Goal: Understand site structure: Understand site structure

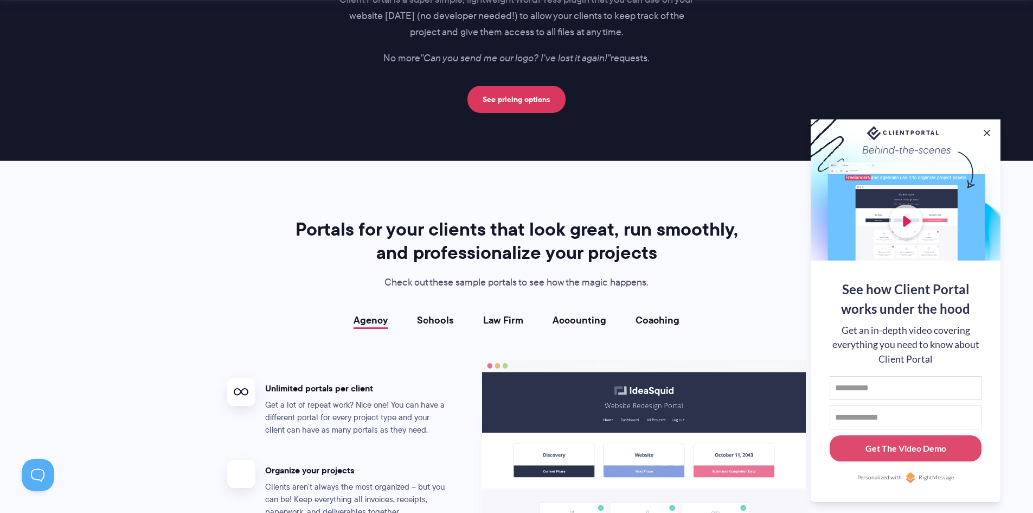
scroll to position [1898, 0]
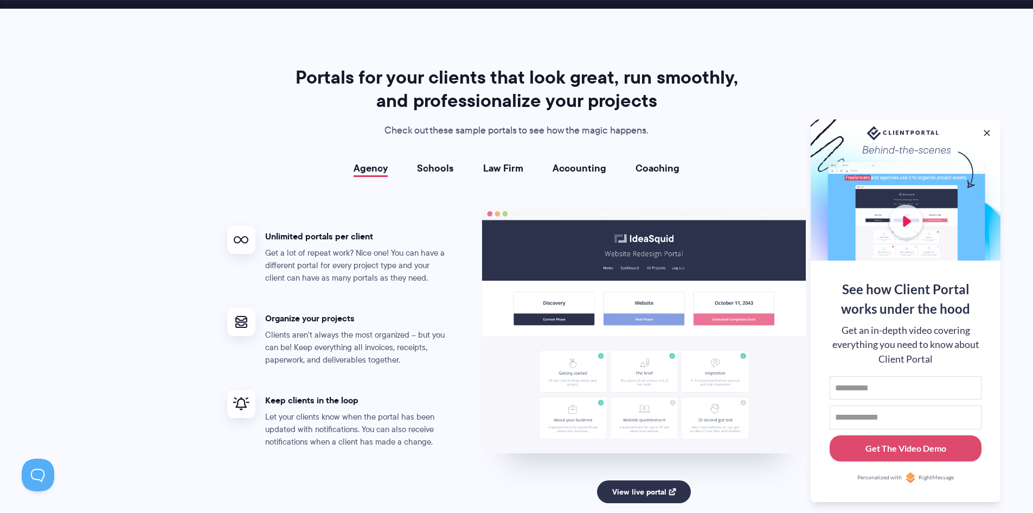
click at [433, 172] on link "Schools" at bounding box center [435, 168] width 37 height 11
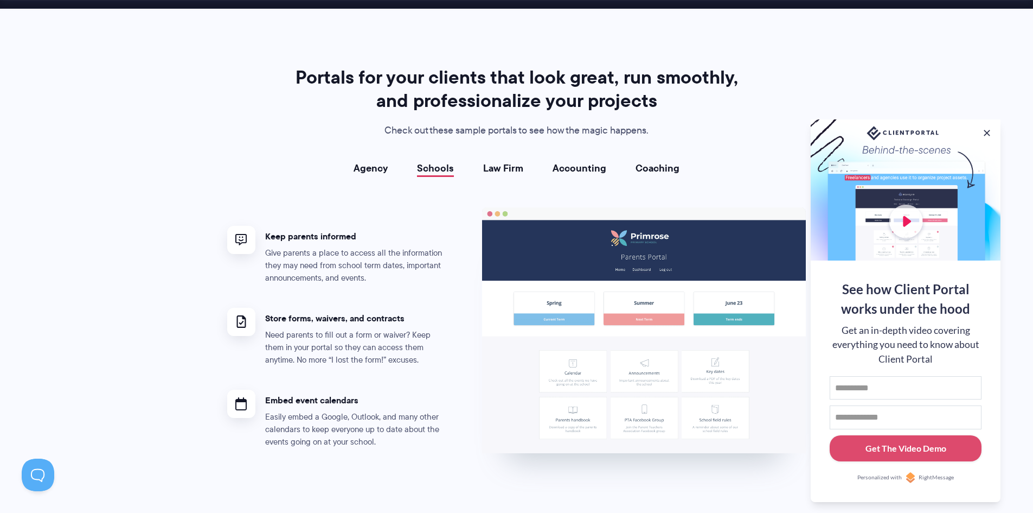
click at [494, 168] on link "Law Firm" at bounding box center [503, 168] width 40 height 11
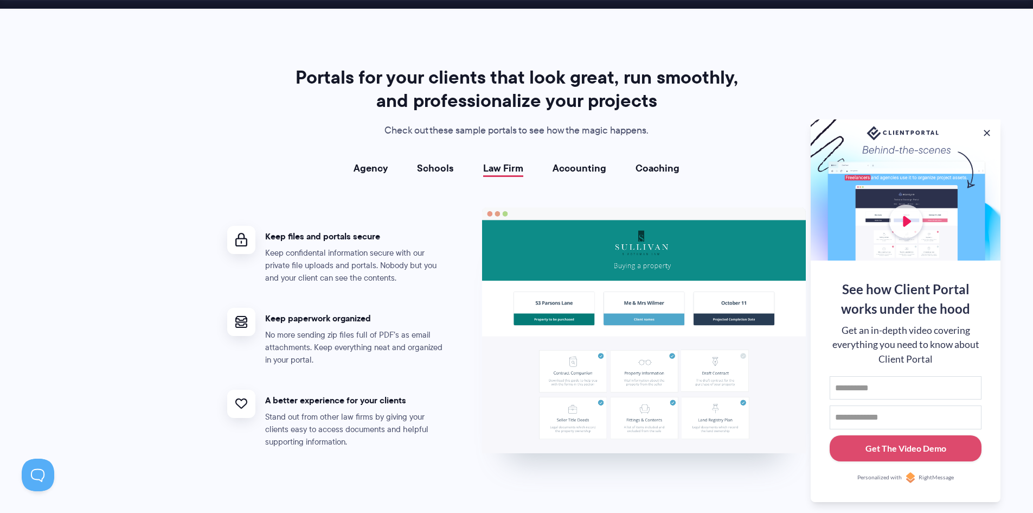
click at [592, 168] on link "Accounting" at bounding box center [580, 168] width 54 height 11
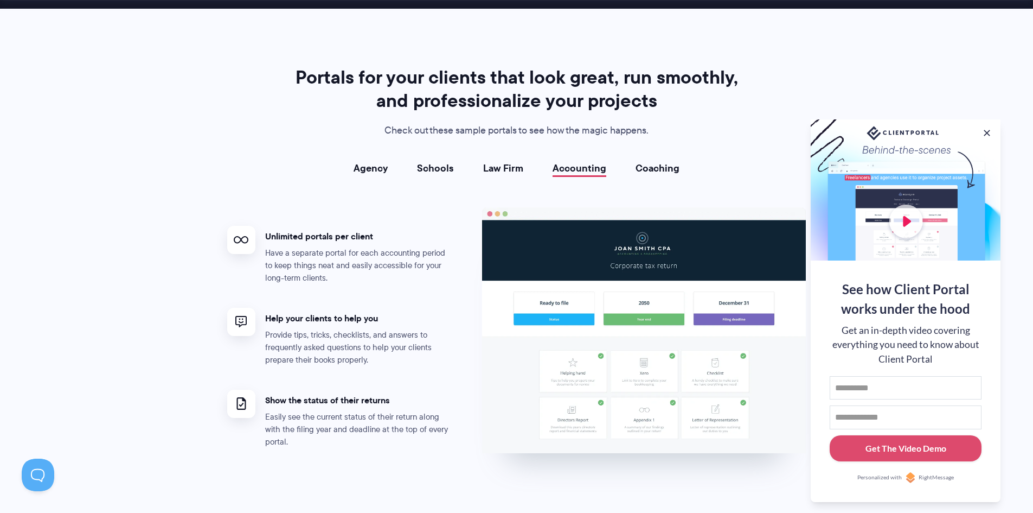
click at [653, 168] on link "Coaching" at bounding box center [658, 168] width 44 height 11
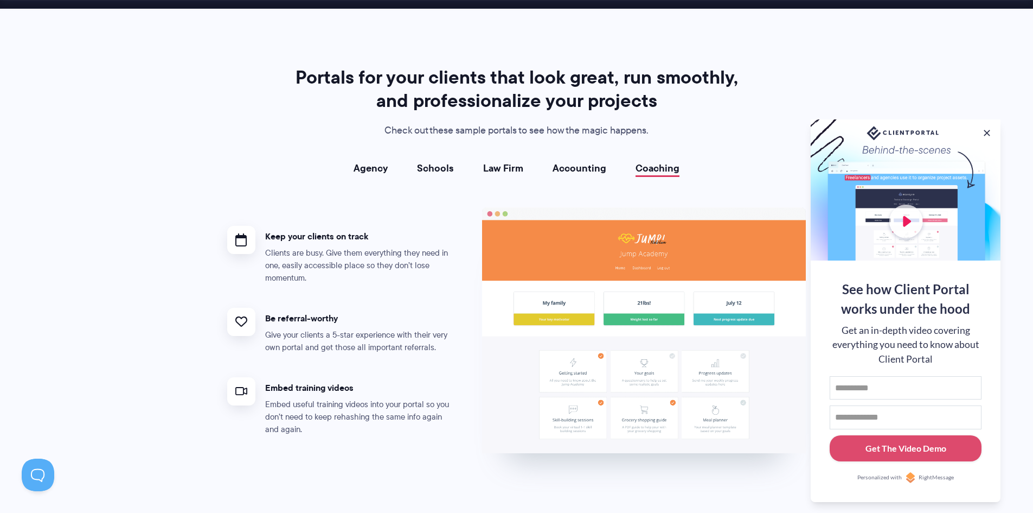
click at [370, 174] on link "Agency" at bounding box center [371, 168] width 34 height 11
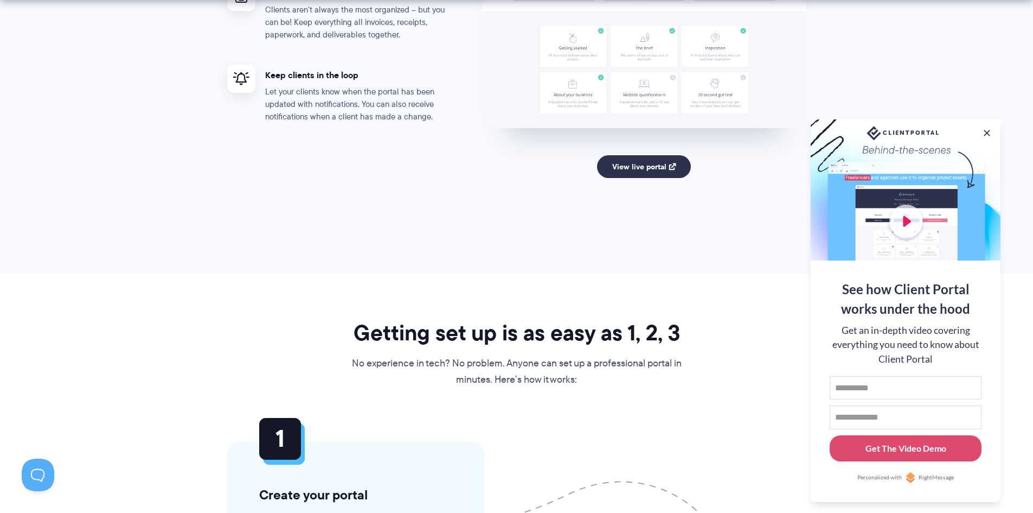
scroll to position [2224, 0]
click at [988, 131] on button at bounding box center [987, 132] width 13 height 13
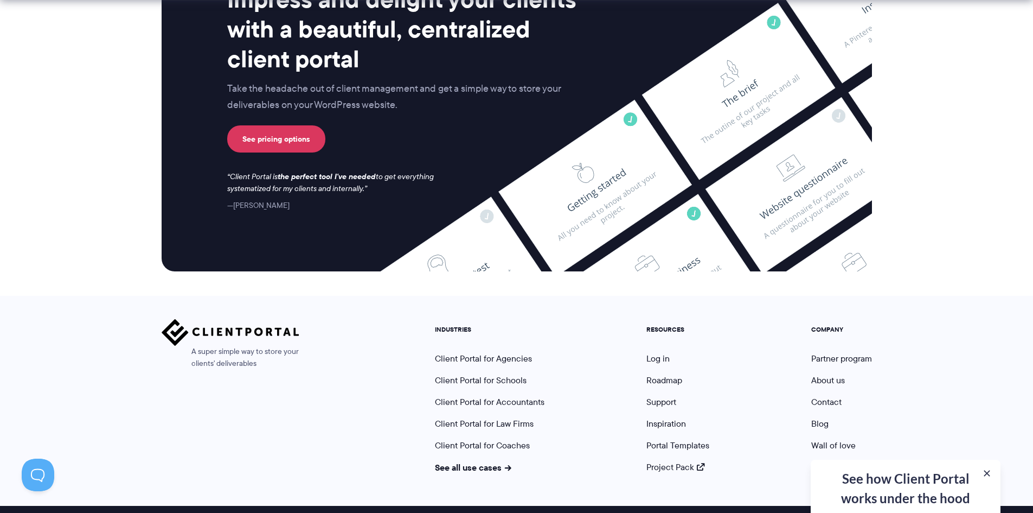
scroll to position [4473, 0]
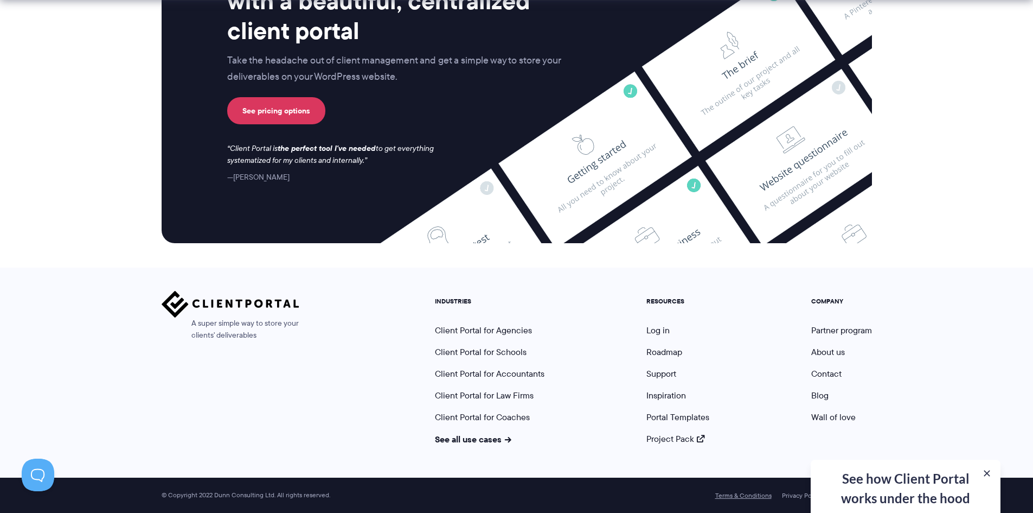
click at [759, 495] on link "Terms & Conditions" at bounding box center [743, 495] width 56 height 8
